Goal: Task Accomplishment & Management: Manage account settings

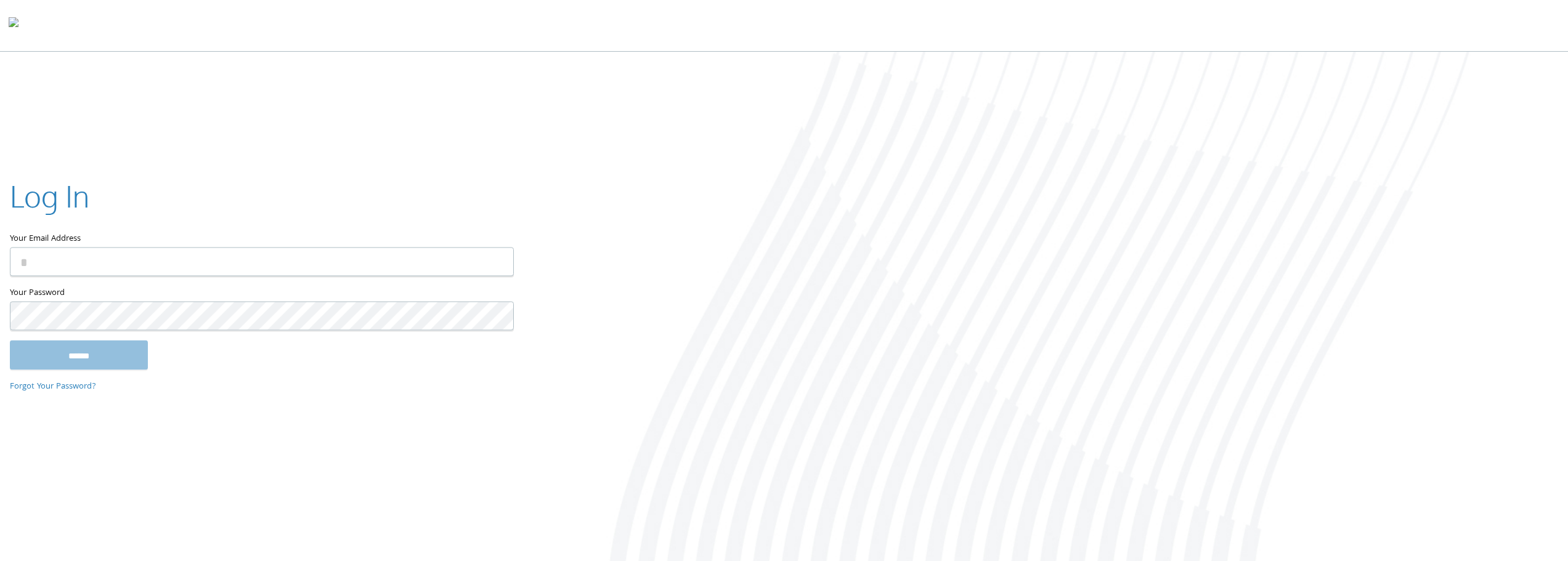
type input "**********"
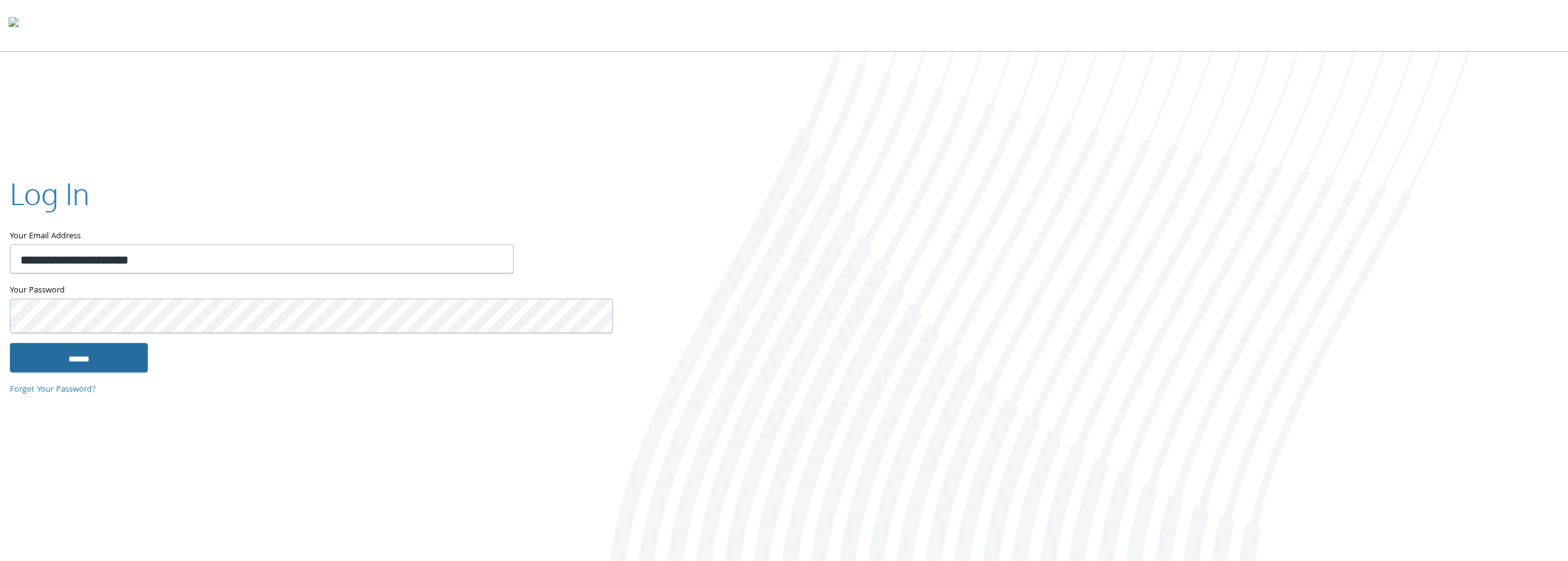
click at [126, 343] on input "******" at bounding box center [79, 358] width 138 height 30
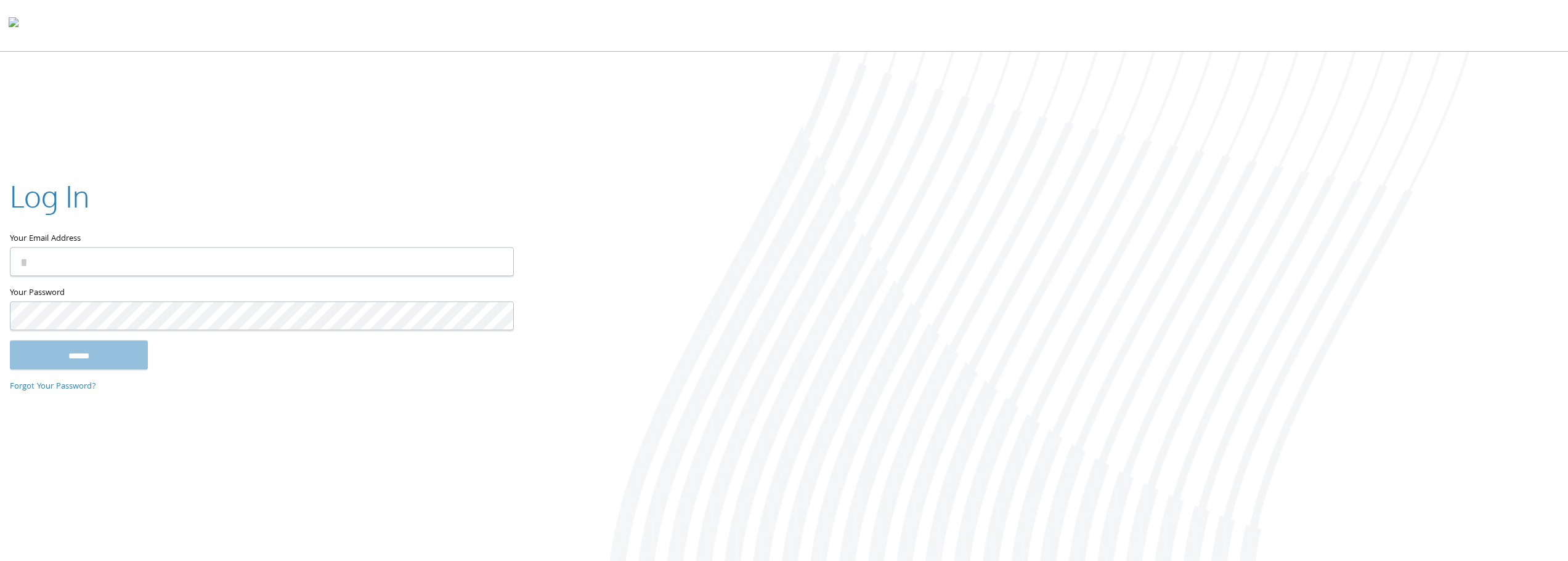
type input "**********"
click at [112, 353] on input "******" at bounding box center [79, 355] width 138 height 30
